Goal: Information Seeking & Learning: Find specific fact

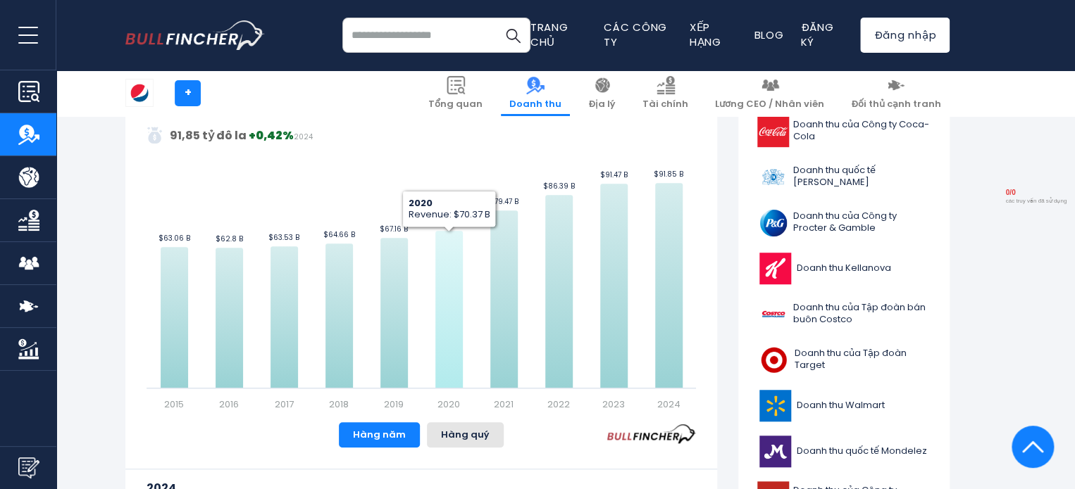
scroll to position [352, 0]
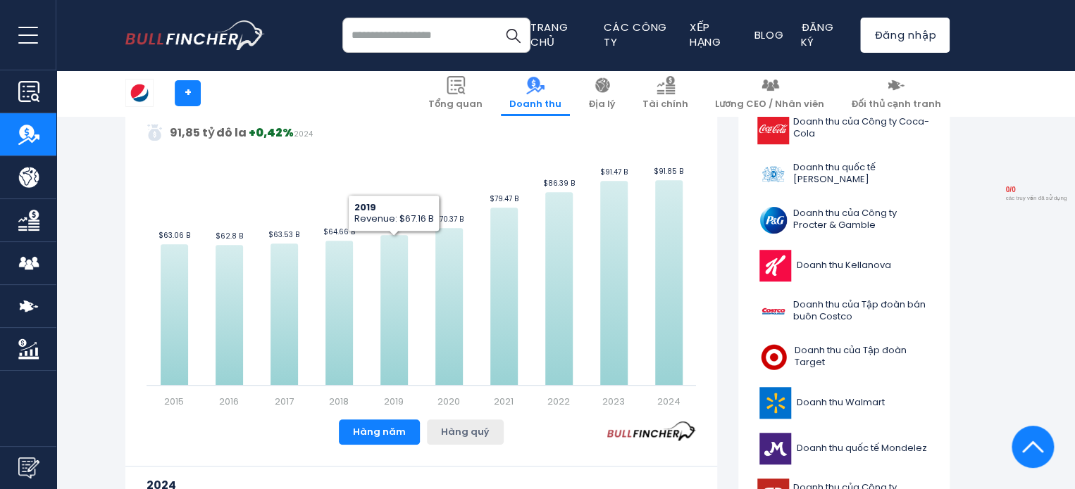
click at [470, 439] on button "Hàng quý" at bounding box center [465, 432] width 77 height 25
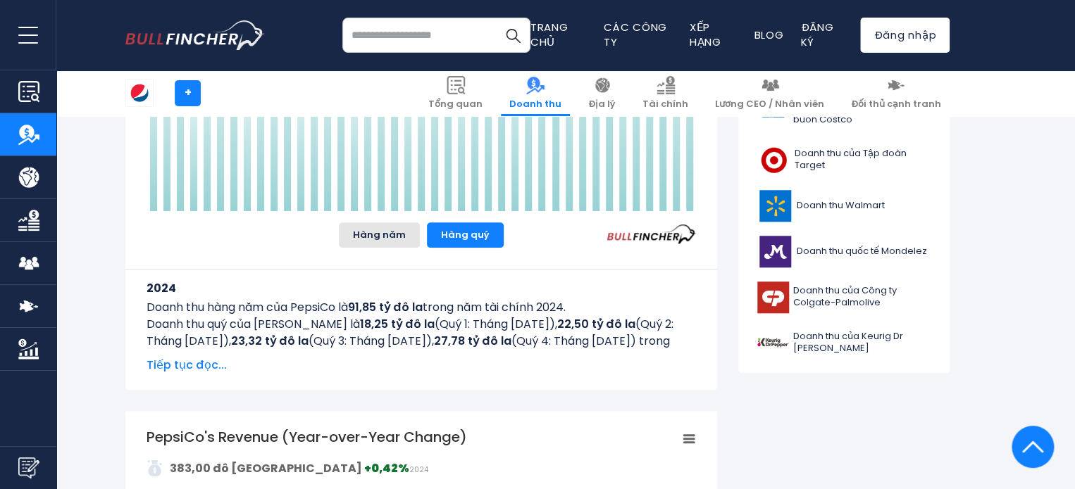
scroll to position [551, 0]
click at [172, 358] on font "Tiếp tục đọc..." at bounding box center [186, 364] width 80 height 16
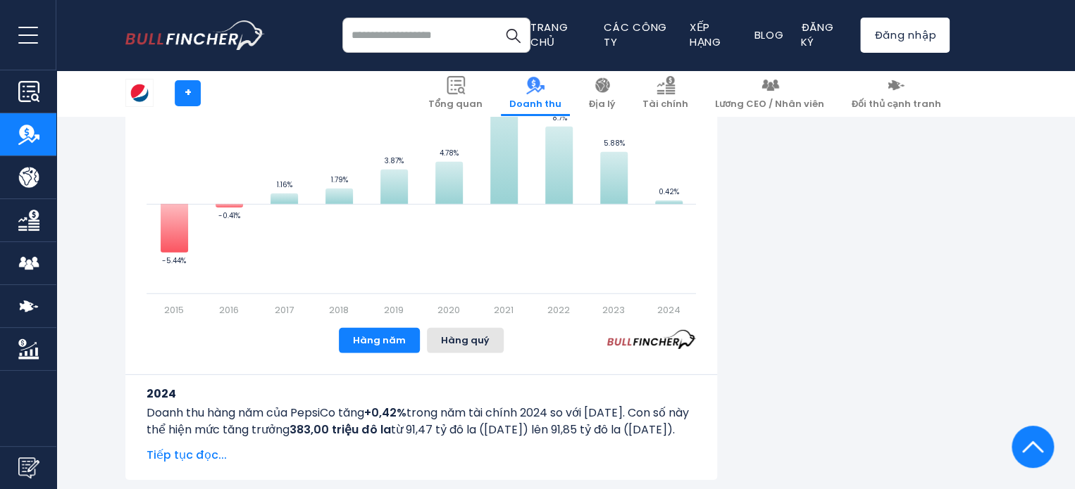
scroll to position [2082, 0]
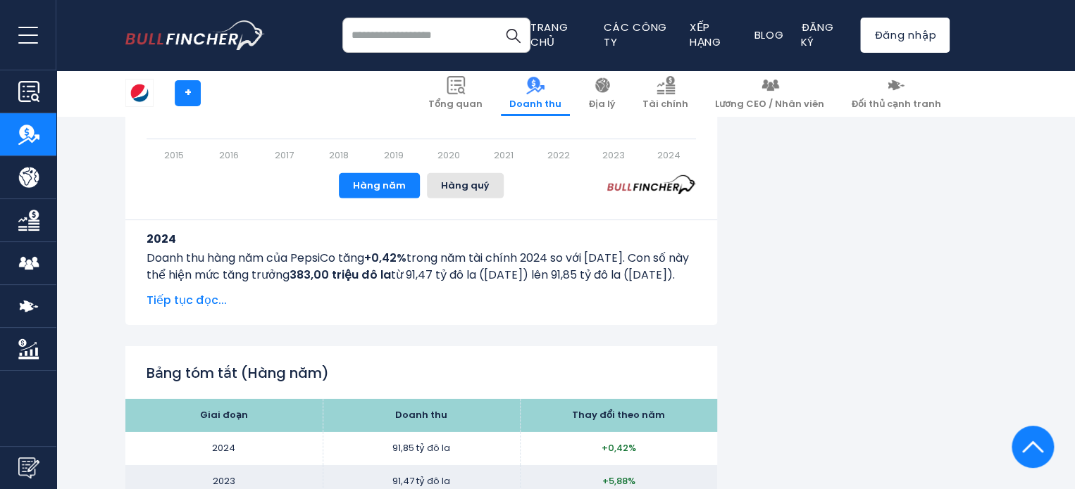
click at [184, 302] on font "Tiếp tục đọc..." at bounding box center [186, 300] width 80 height 16
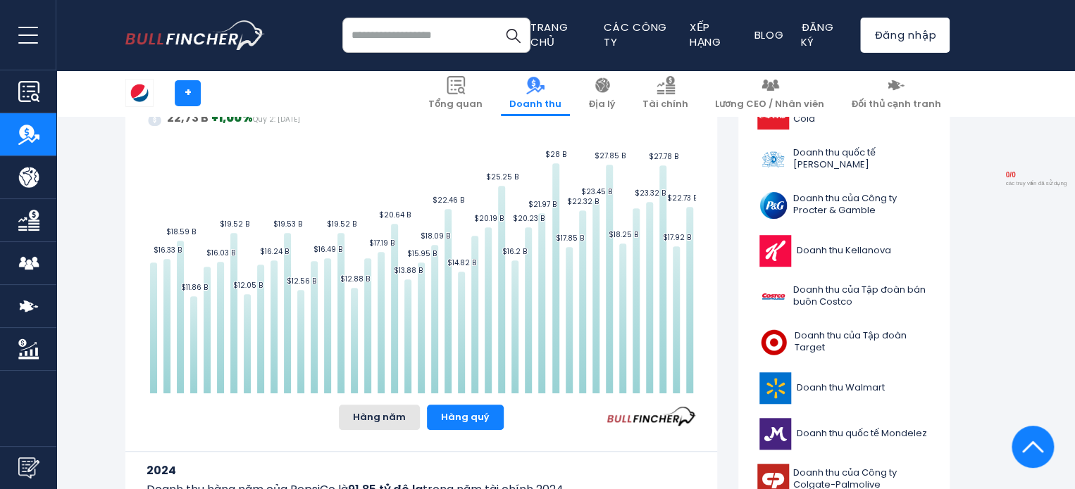
scroll to position [321, 0]
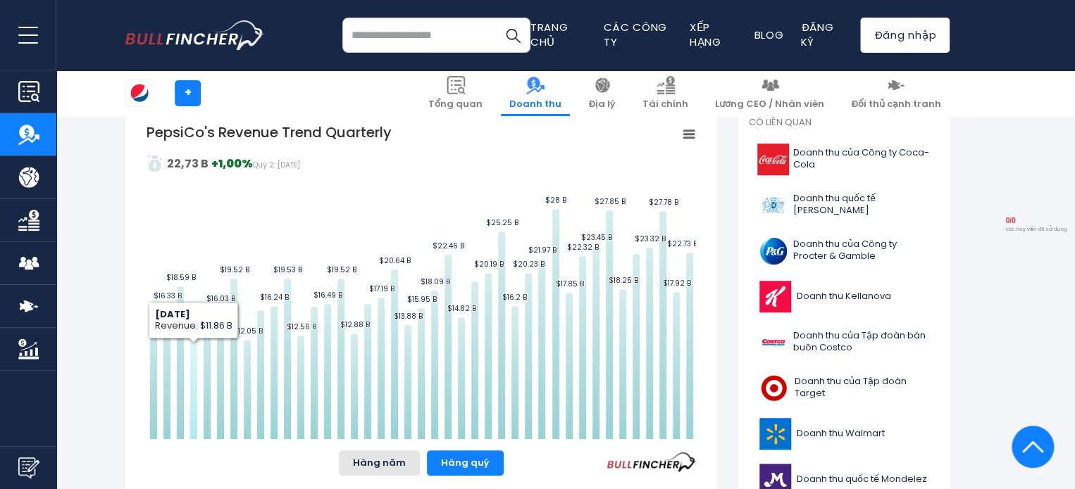
click at [194, 360] on icon "Xu hướng doanh thu hàng quý của PepsiCo" at bounding box center [193, 390] width 7 height 97
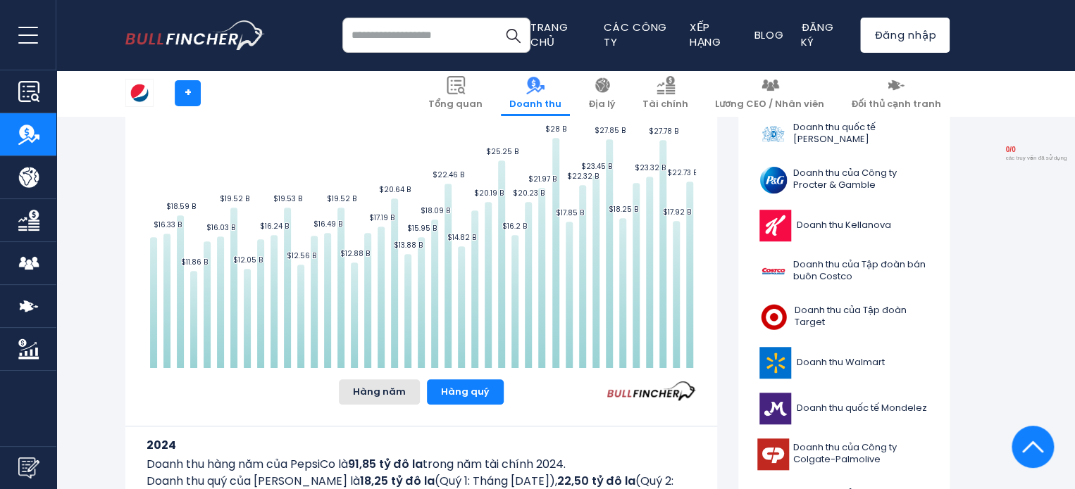
scroll to position [392, 0]
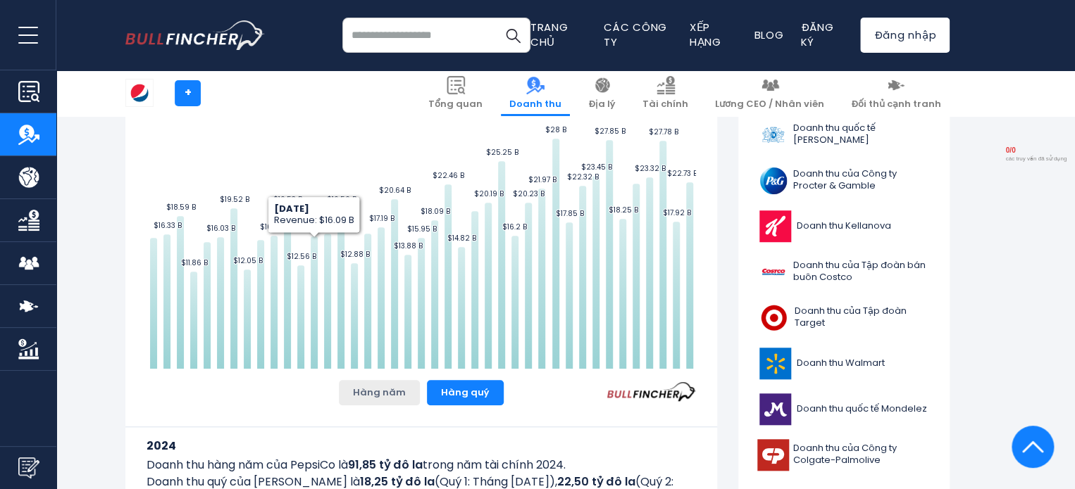
click at [372, 398] on font "Hàng năm" at bounding box center [379, 392] width 53 height 13
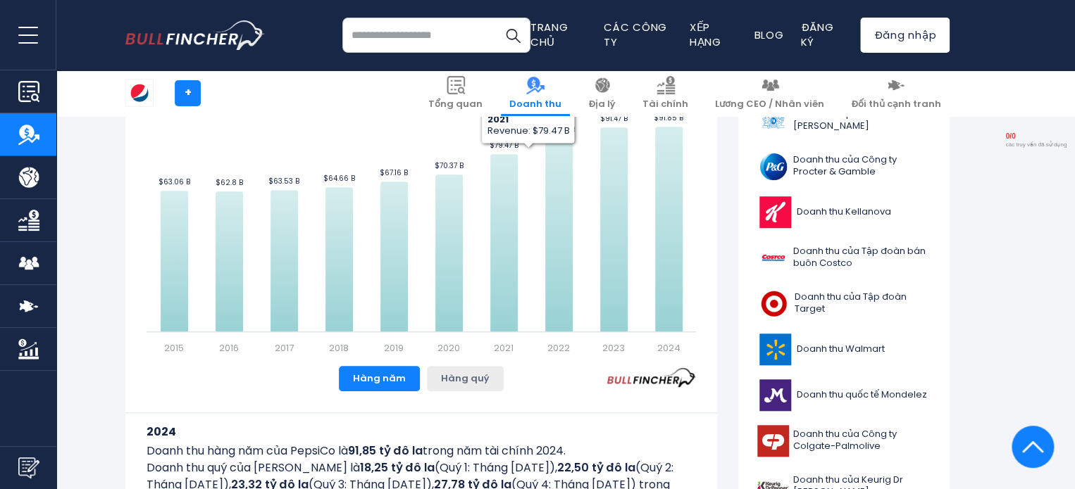
scroll to position [406, 0]
click at [456, 387] on button "Hàng quý" at bounding box center [465, 378] width 77 height 25
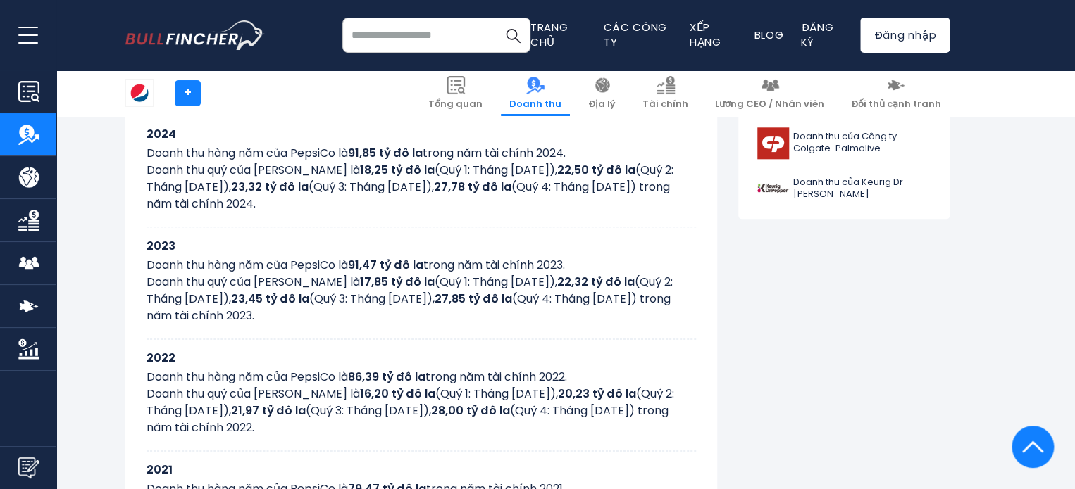
scroll to position [737, 0]
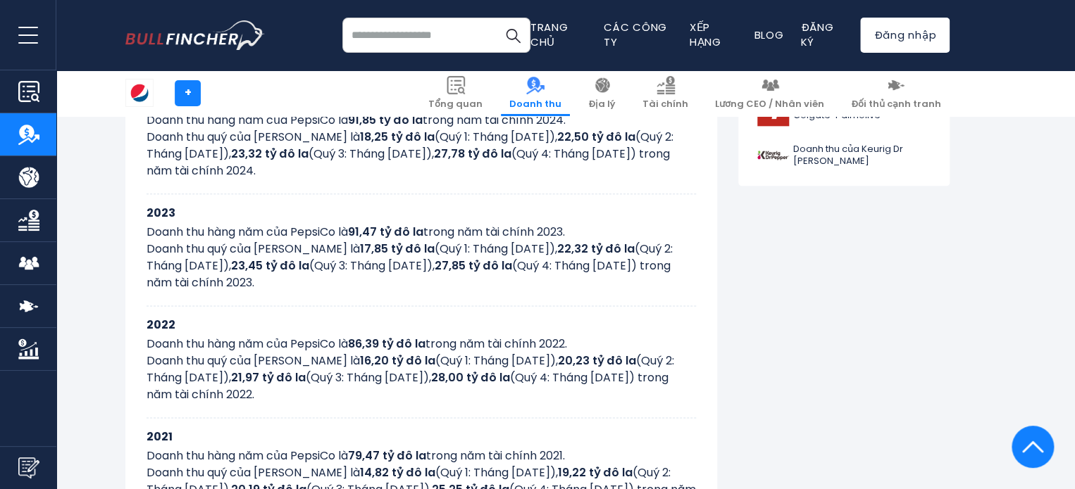
click at [434, 249] on font "(Quý 1: Tháng [DATE])," at bounding box center [495, 249] width 123 height 16
drag, startPoint x: 394, startPoint y: 248, endPoint x: 403, endPoint y: 283, distance: 36.4
click at [403, 283] on p "Doanh thu quý của PepsiCo là 17,85 tỷ đô la (Quý 1: Tháng [DATE]), 22,32 tỷ đô …" at bounding box center [420, 266] width 549 height 51
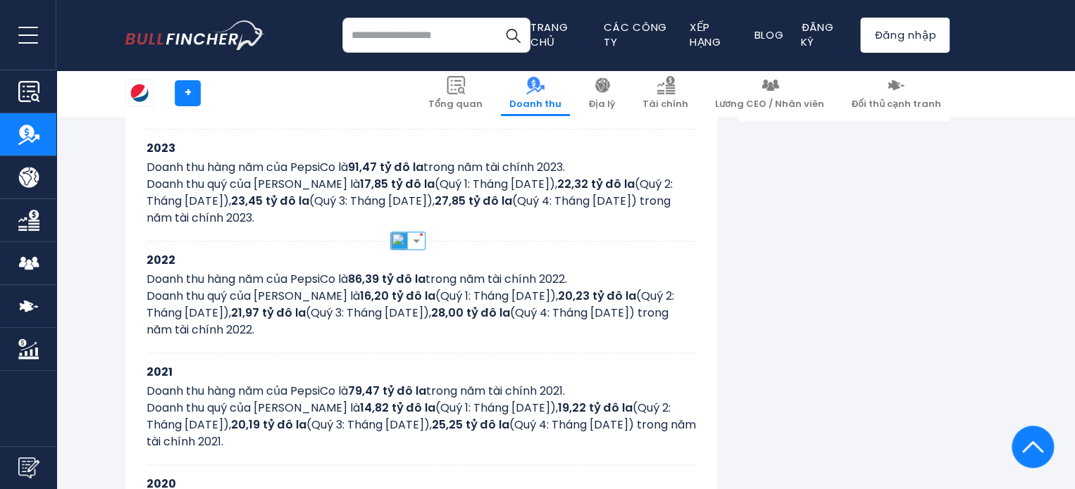
scroll to position [807, 0]
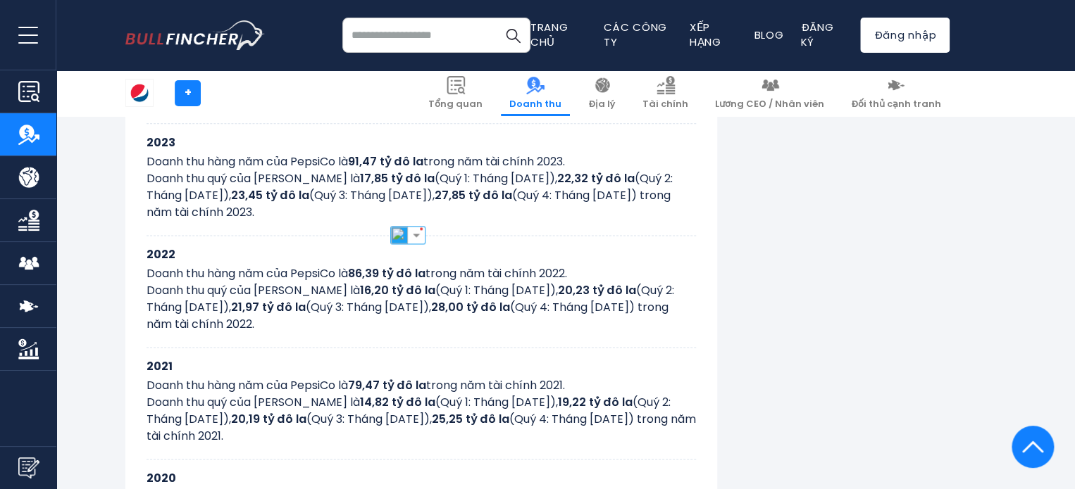
click at [380, 349] on div "2021 Doanh thu hàng năm của PepsiCo là 79,47 tỷ đô la trong năm tài chính 2021.…" at bounding box center [420, 404] width 549 height 112
drag, startPoint x: 395, startPoint y: 288, endPoint x: 427, endPoint y: 323, distance: 47.8
click at [427, 323] on p "Doanh thu quý của PepsiCo là 16,20 tỷ đô la (Quý 1: Tháng [DATE]), 20,23 tỷ đô …" at bounding box center [420, 307] width 549 height 51
copy p "(Quý 1: Tháng [DATE]), 20,23 tỷ đô la (Quý 2: Tháng [DATE]), 21,97 tỷ đô la (Qu…"
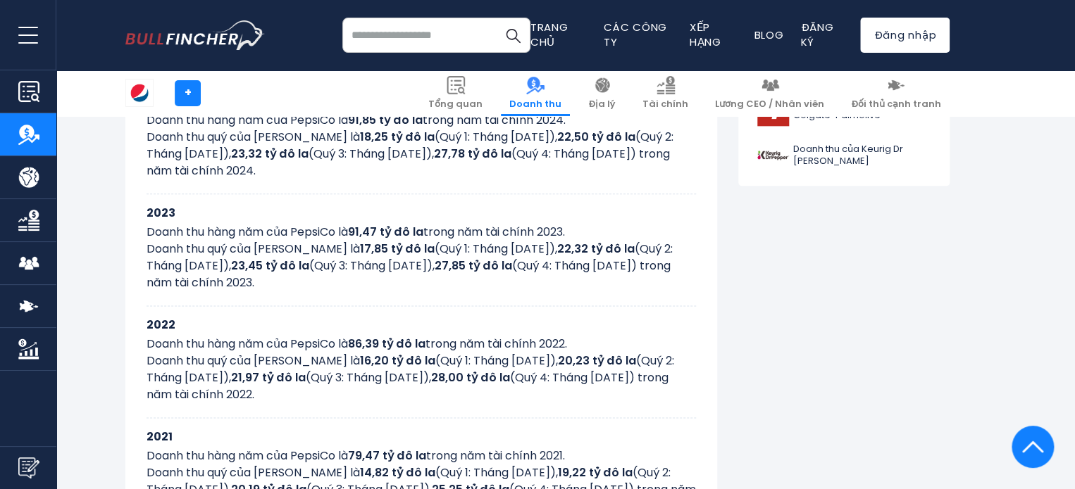
drag, startPoint x: 396, startPoint y: 246, endPoint x: 457, endPoint y: 283, distance: 71.1
click at [457, 283] on p "Doanh thu quý của PepsiCo là 17,85 tỷ đô la (Quý 1: Tháng [DATE]), 22,32 tỷ đô …" at bounding box center [420, 266] width 549 height 51
copy p "Quý 1: Tháng [DATE]), 22,32 tỷ đô la (Quý 2: Tháng [DATE]), 23,45 tỷ đô la (Quý…"
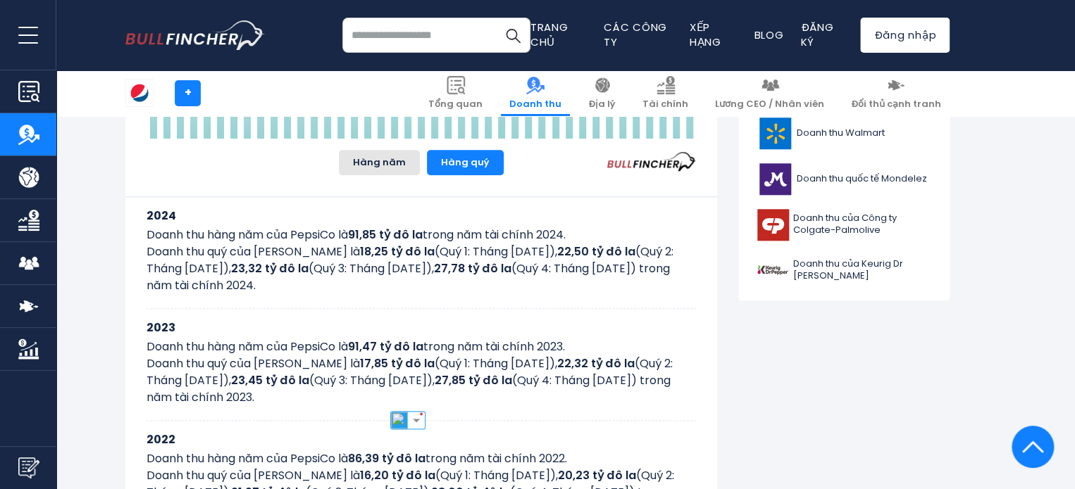
scroll to position [596, 0]
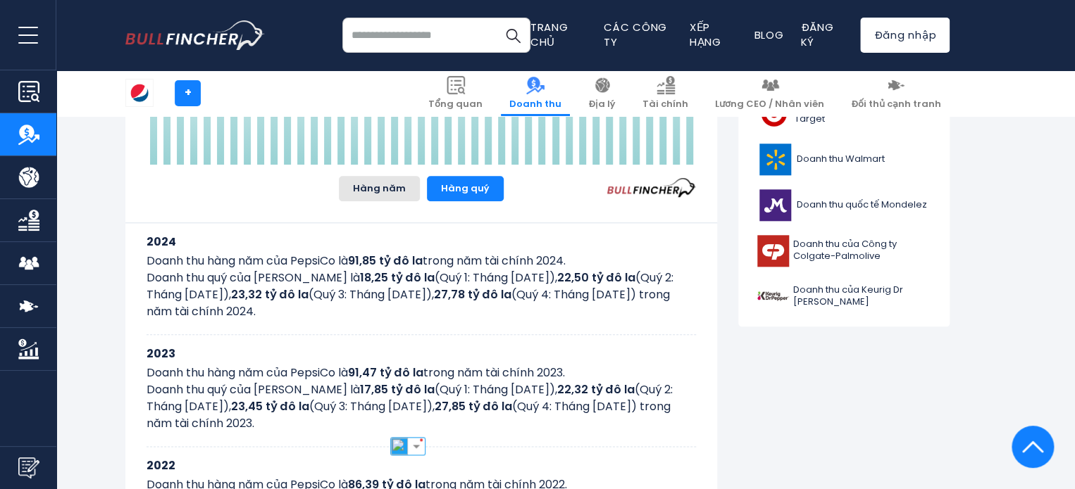
click at [434, 277] on font "(Quý 1: Tháng [DATE])," at bounding box center [495, 278] width 123 height 16
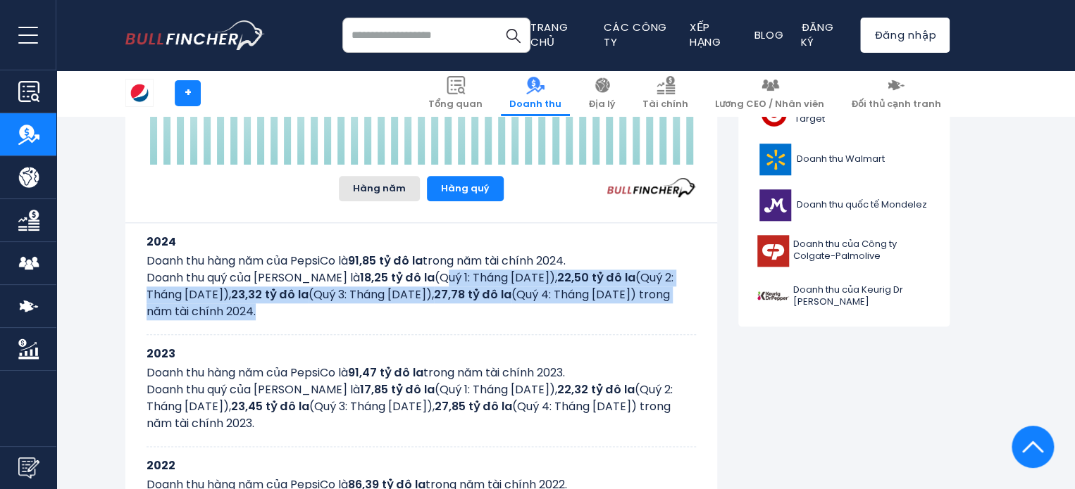
drag, startPoint x: 400, startPoint y: 277, endPoint x: 429, endPoint y: 308, distance: 42.4
click at [429, 308] on p "Doanh thu quý của PepsiCo là 18,25 tỷ đô la (Quý 1: Tháng [DATE]), 22,50 tỷ đô …" at bounding box center [420, 295] width 549 height 51
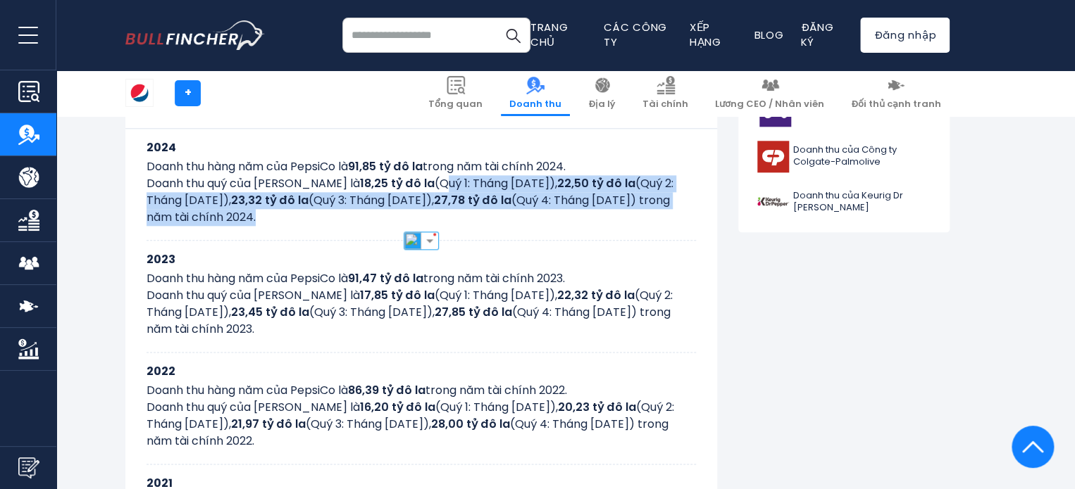
scroll to position [666, 0]
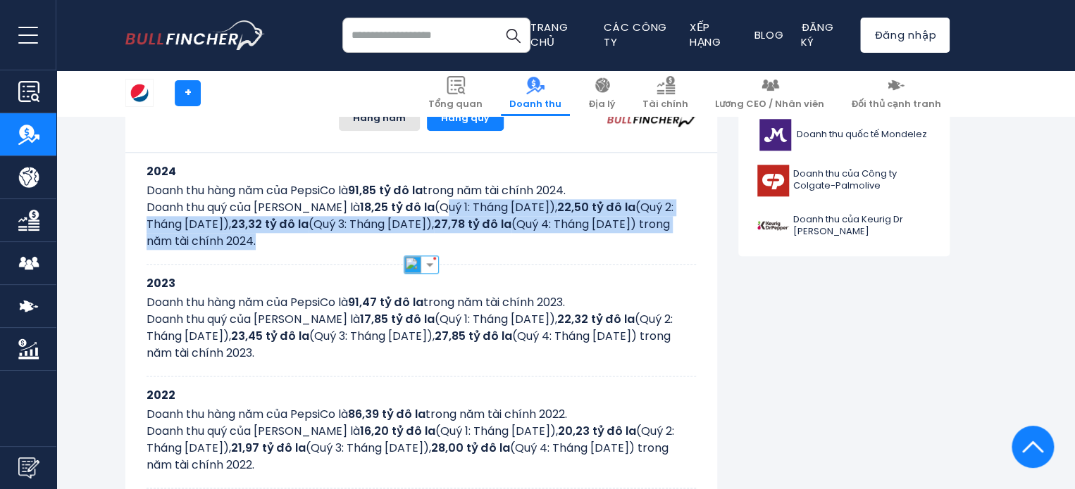
click at [342, 246] on p "Doanh thu quý của PepsiCo là 18,25 tỷ đô la (Quý 1: Tháng [DATE]), 22,50 tỷ đô …" at bounding box center [420, 224] width 549 height 51
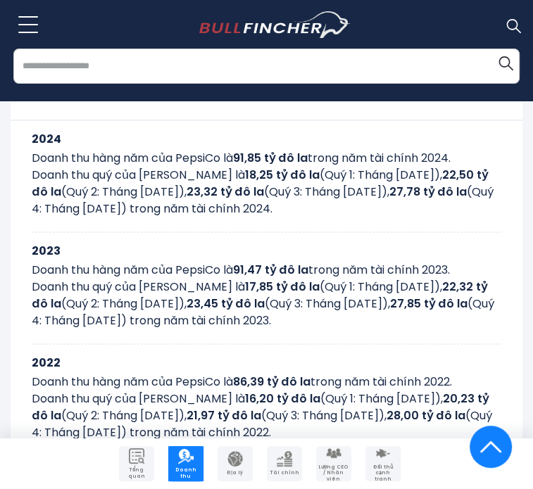
scroll to position [806, 0]
